Goal: Ask a question

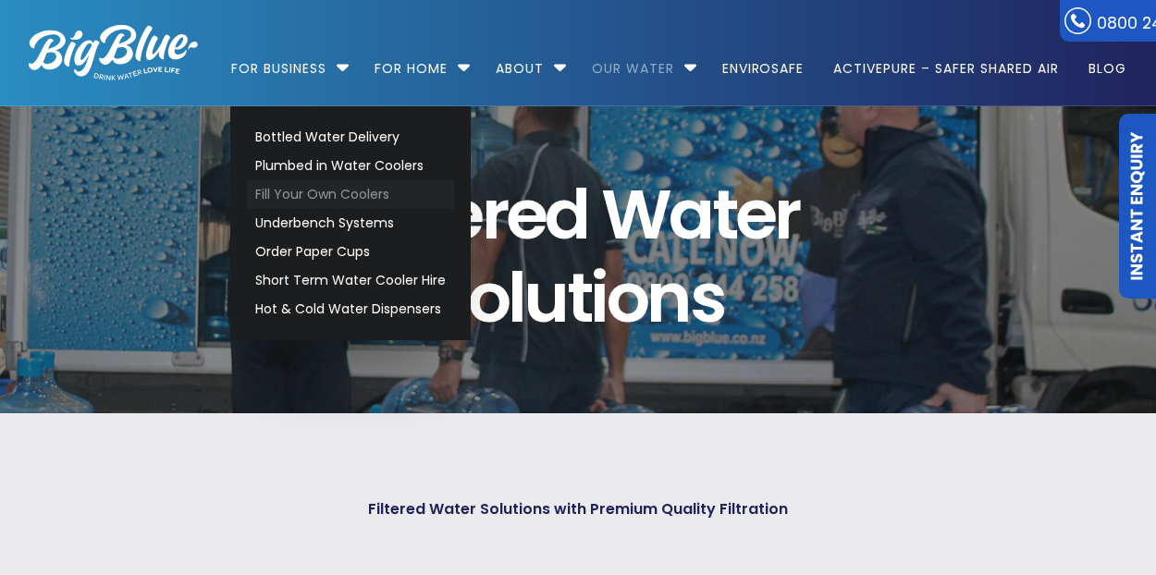
click at [318, 192] on link "Fill Your Own Coolers" at bounding box center [350, 194] width 207 height 29
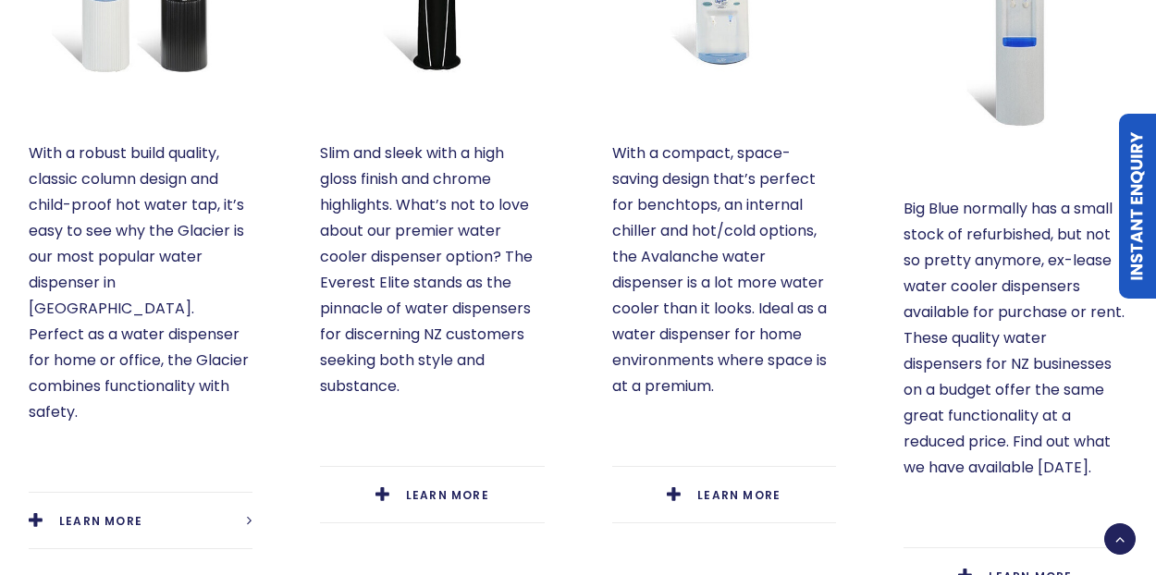
scroll to position [1202, 0]
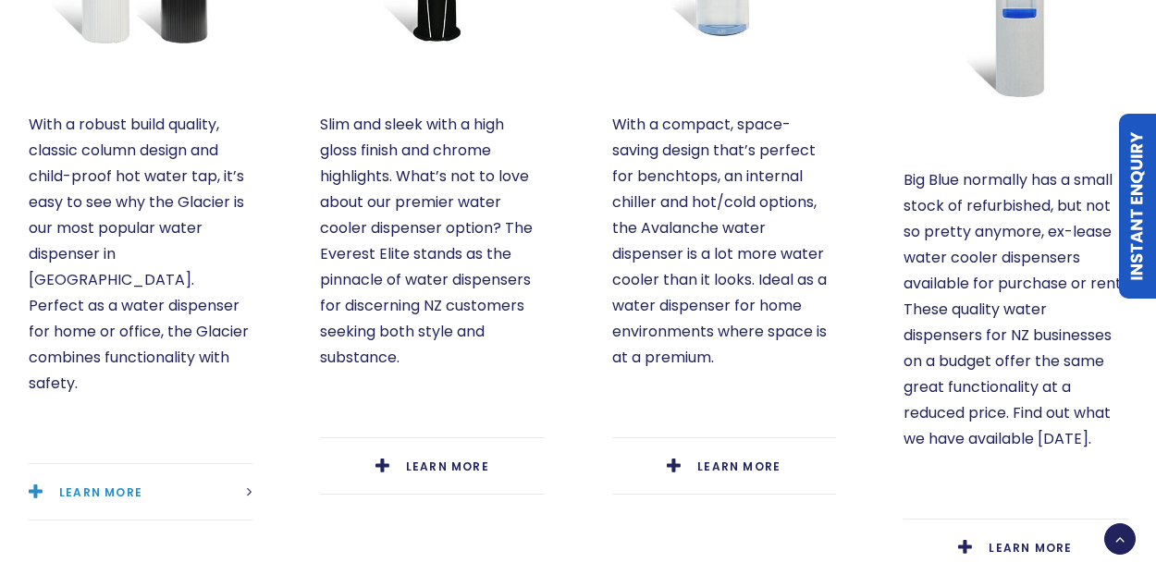
click at [60, 464] on link "LEARN MORE" at bounding box center [141, 492] width 224 height 56
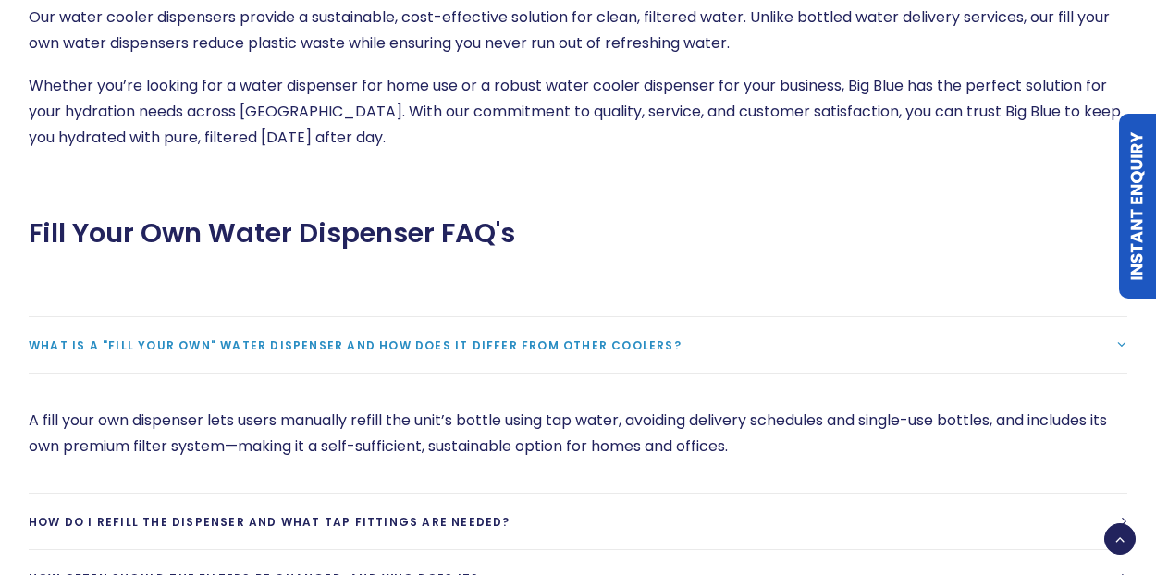
scroll to position [4438, 0]
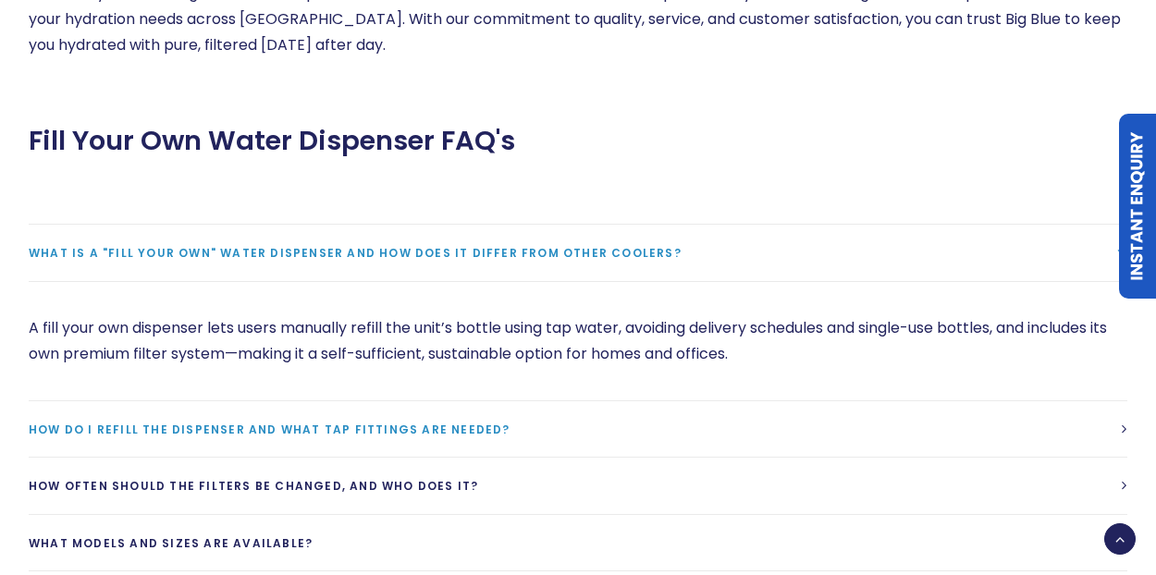
click at [181, 401] on link "How do I refill the dispenser and what tap fittings are needed?" at bounding box center [578, 429] width 1098 height 56
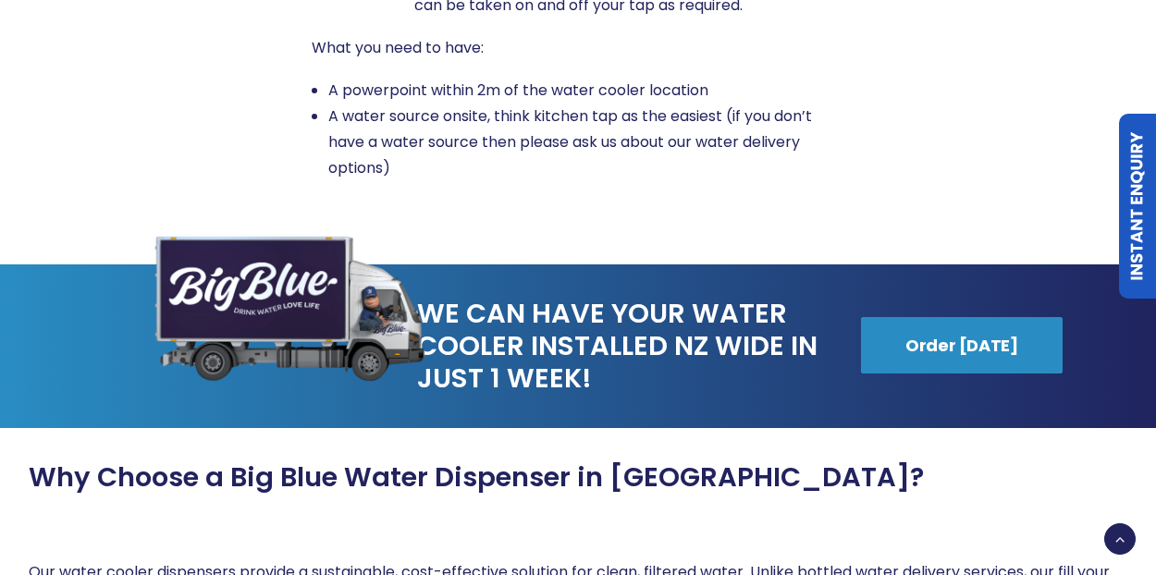
scroll to position [3606, 0]
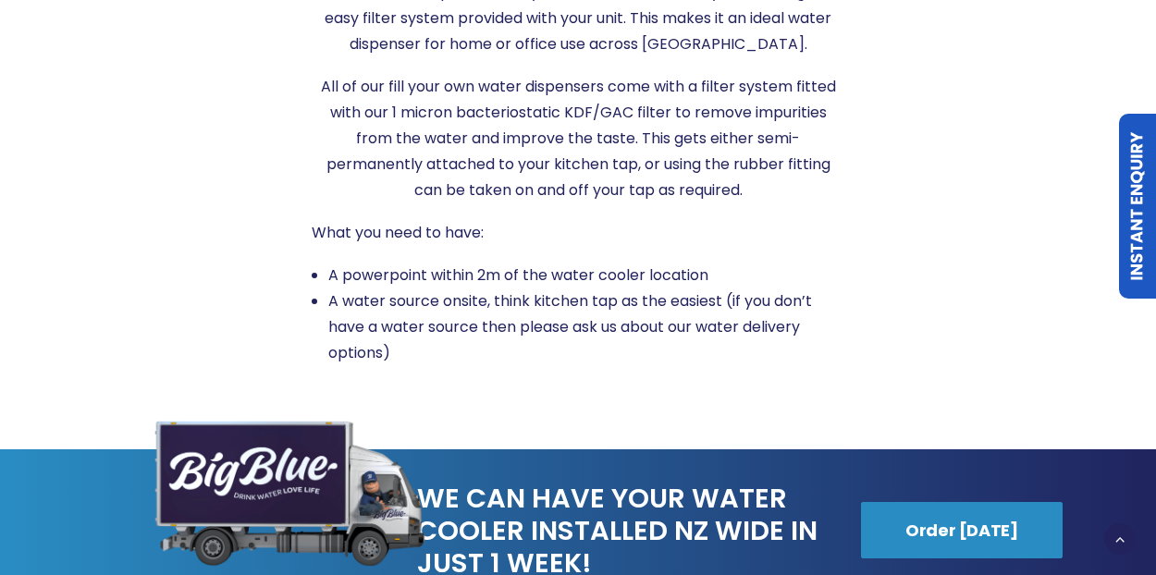
click at [1147, 266] on link "Instant Enquiry" at bounding box center [1137, 206] width 37 height 185
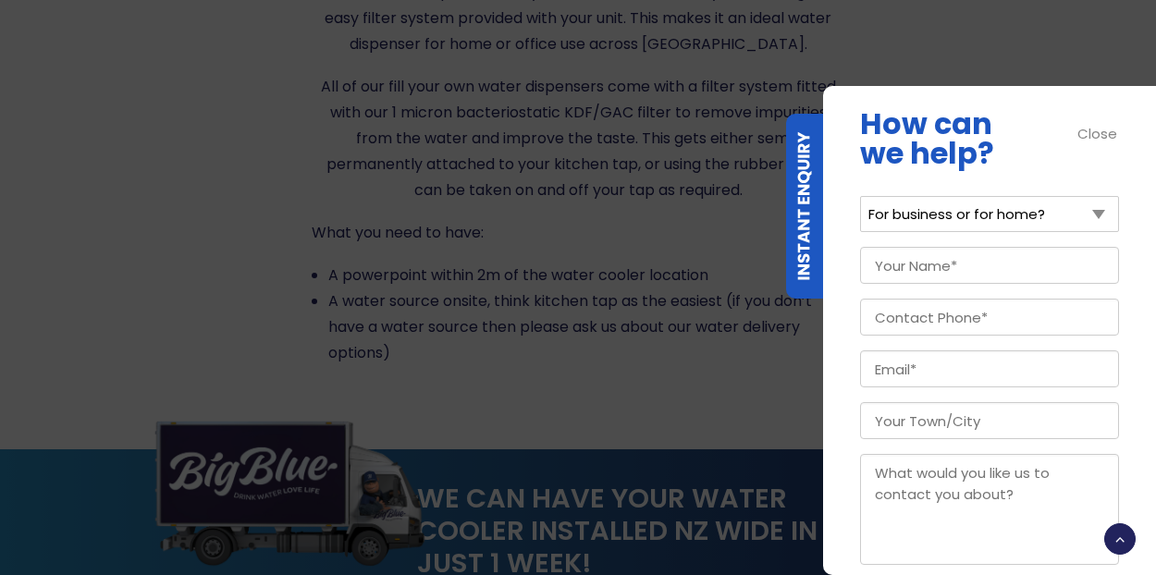
click at [1080, 216] on select "For business or for home? For Business For Home" at bounding box center [989, 214] width 259 height 36
select select "For Business"
click at [860, 196] on select "For business or for home? For Business For Home" at bounding box center [989, 214] width 259 height 36
click at [1008, 271] on input "Your Name (Required)" at bounding box center [989, 265] width 259 height 37
type input "[PERSON_NAME]"
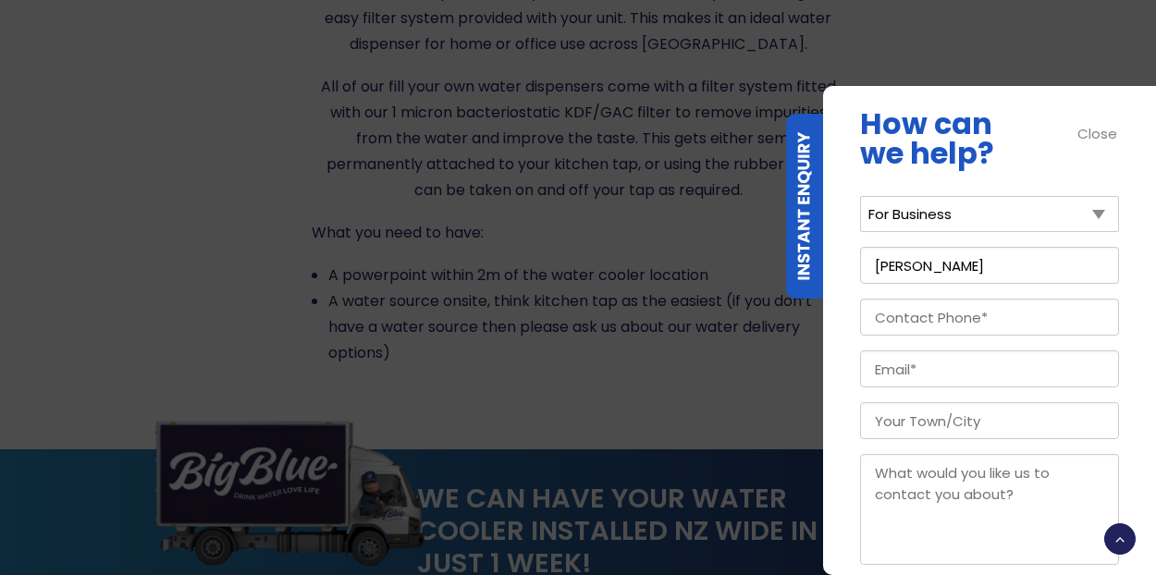
type input "021715847"
type input "[EMAIL_ADDRESS][DOMAIN_NAME]"
type input "Canterbury"
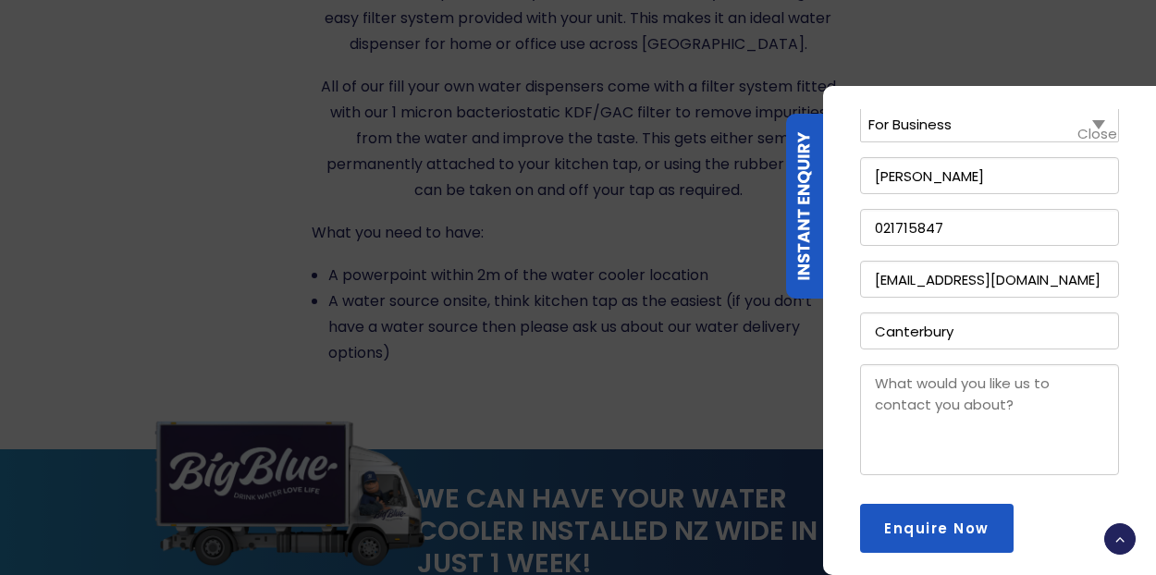
click at [904, 386] on textarea "Message" at bounding box center [989, 419] width 259 height 111
type textarea "fill your own dispensers"
click at [951, 540] on input "Enquire Now" at bounding box center [936, 528] width 153 height 49
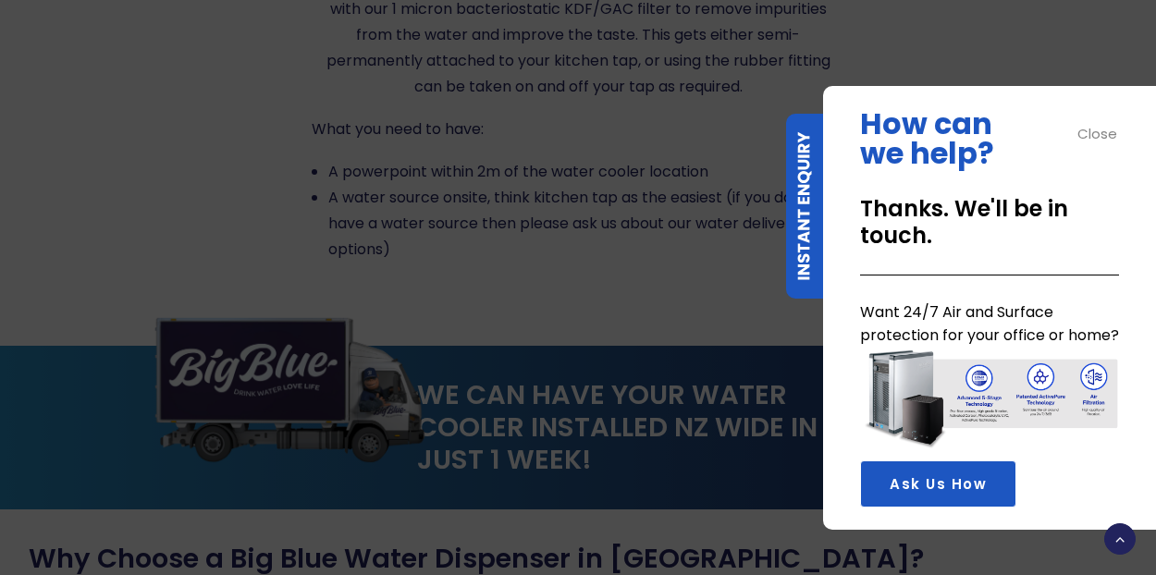
scroll to position [0, 0]
click at [1104, 128] on div "Close" at bounding box center [1098, 133] width 42 height 21
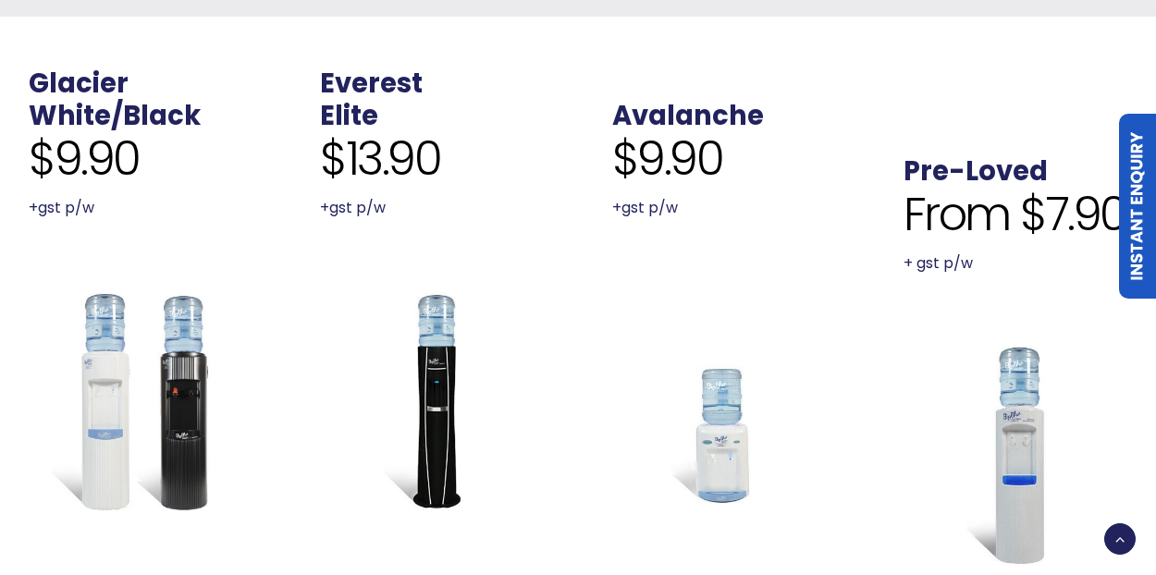
scroll to position [473, 0]
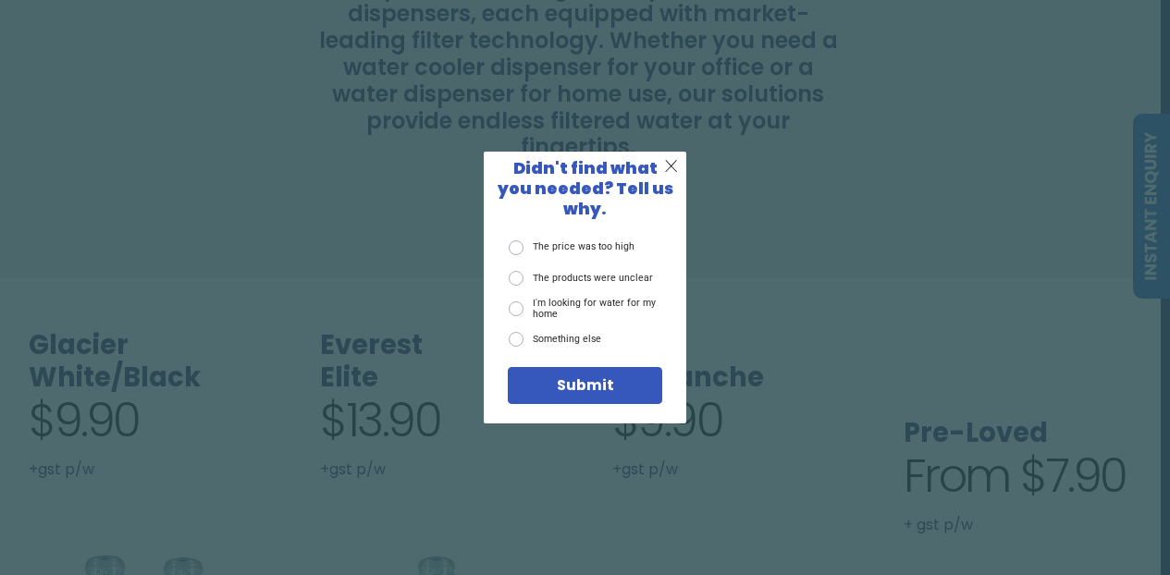
click at [667, 177] on span "X" at bounding box center [671, 166] width 14 height 20
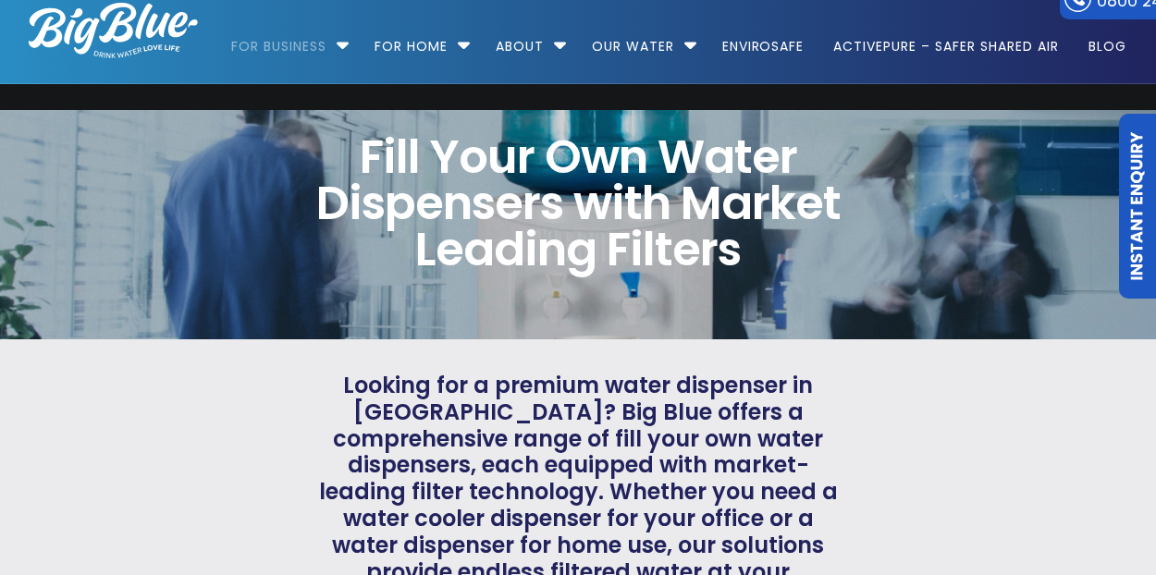
scroll to position [11, 0]
